Goal: Transaction & Acquisition: Purchase product/service

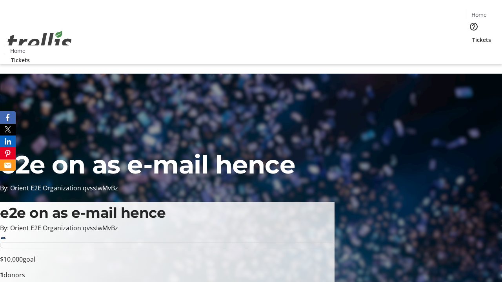
click at [479, 12] on span "Sign Up" at bounding box center [482, 10] width 23 height 9
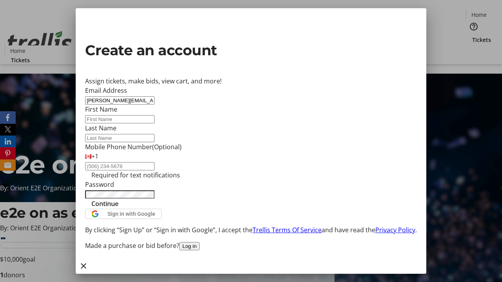
type input "[PERSON_NAME][EMAIL_ADDRESS][DOMAIN_NAME]"
type input "[PERSON_NAME]"
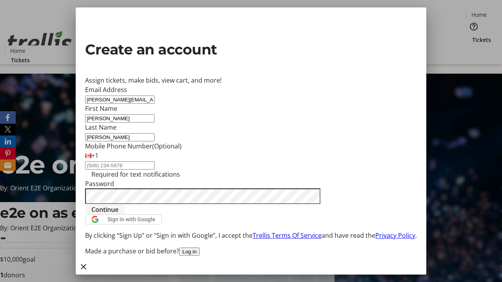
click at [118, 214] on span "Continue" at bounding box center [104, 209] width 27 height 9
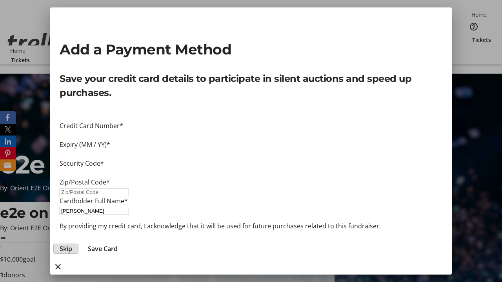
click at [72, 244] on span "Skip" at bounding box center [66, 248] width 13 height 9
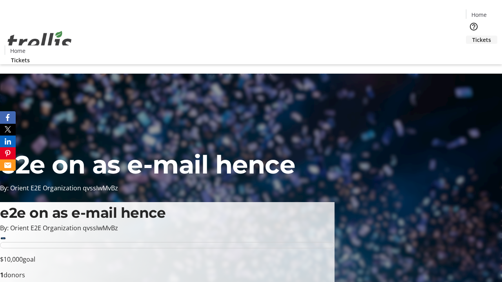
click at [472, 36] on span "Tickets" at bounding box center [481, 40] width 19 height 8
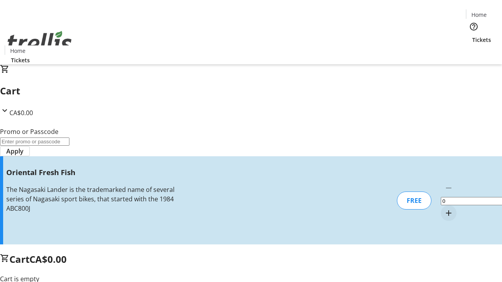
click at [444, 209] on mat-icon "Increment by one" at bounding box center [448, 213] width 9 height 9
type input "1"
